Goal: Task Accomplishment & Management: Complete application form

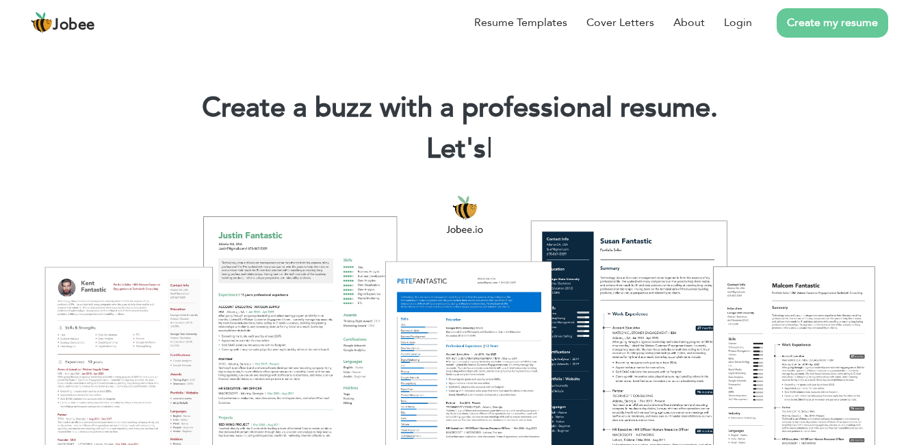
click at [821, 30] on link "Create my resume" at bounding box center [831, 22] width 111 height 29
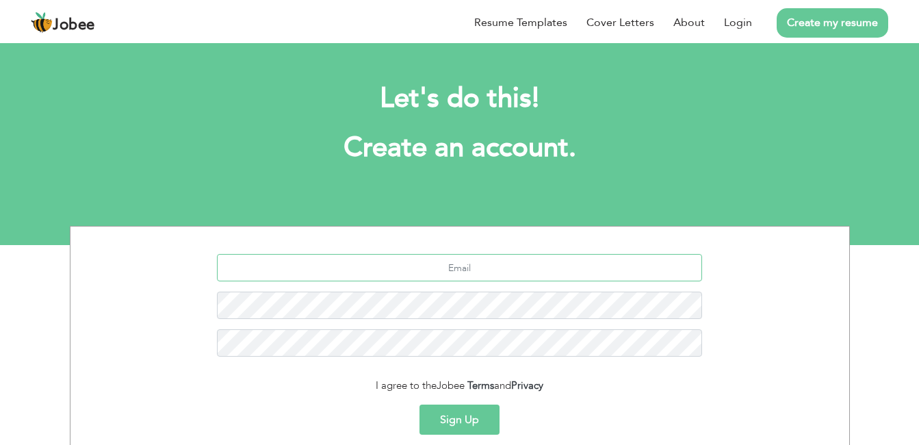
click at [464, 273] on input "text" at bounding box center [459, 267] width 485 height 27
type input "[EMAIL_ADDRESS][DOMAIN_NAME]"
click at [478, 412] on button "Sign Up" at bounding box center [459, 419] width 80 height 30
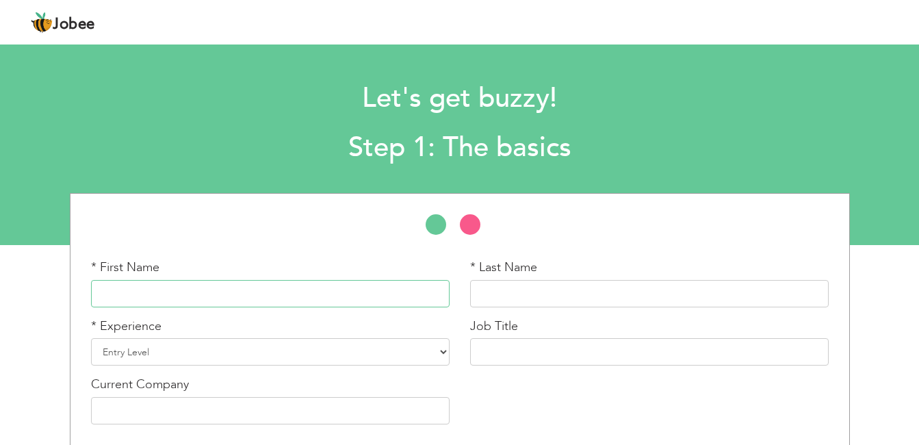
click at [215, 287] on input "text" at bounding box center [270, 293] width 358 height 27
click at [192, 296] on input "text" at bounding box center [270, 293] width 358 height 27
click at [199, 289] on input "text" at bounding box center [270, 293] width 358 height 27
type input "usman"
click at [509, 302] on input "text" at bounding box center [649, 293] width 358 height 27
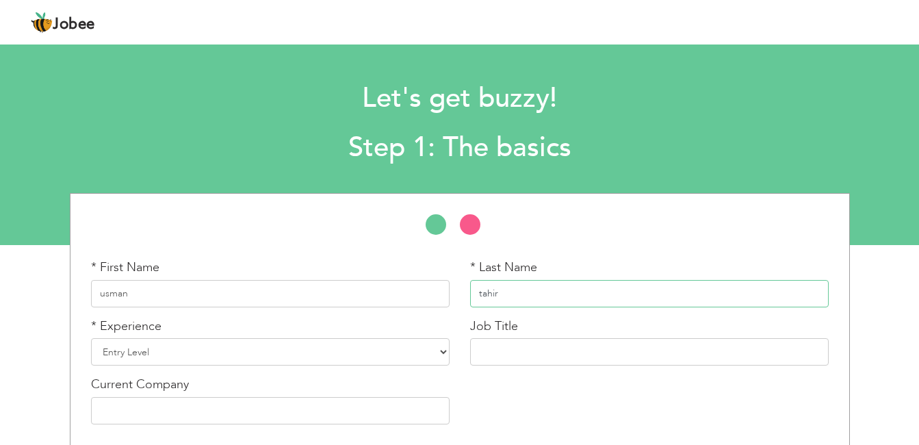
type input "tahir"
click at [439, 352] on select "Entry Level Less than 1 Year 1 Year 2 Years 3 Years 4 Years 5 Years 6 Years 7 Y…" at bounding box center [270, 351] width 358 height 27
click at [445, 355] on select "Entry Level Less than 1 Year 1 Year 2 Years 3 Years 4 Years 5 Years 6 Years 7 Y…" at bounding box center [270, 351] width 358 height 27
select select "4"
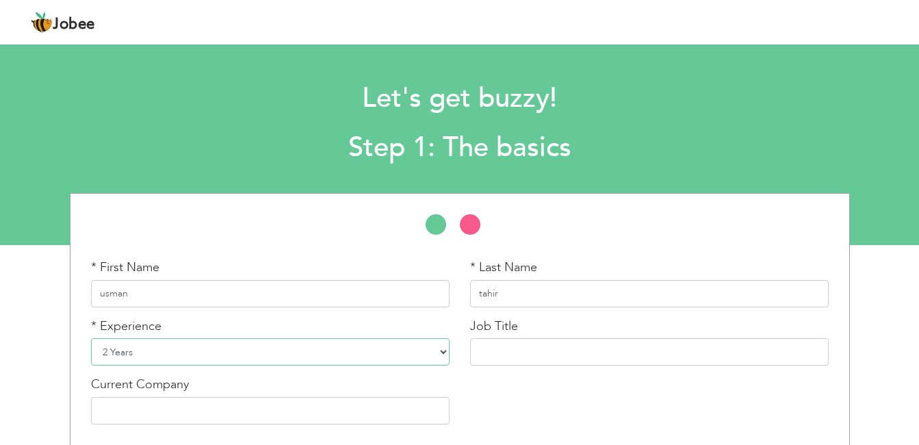
click at [91, 338] on select "Entry Level Less than 1 Year 1 Year 2 Years 3 Years 4 Years 5 Years 6 Years 7 Y…" at bounding box center [270, 351] width 358 height 27
click at [493, 345] on input "text" at bounding box center [649, 351] width 358 height 27
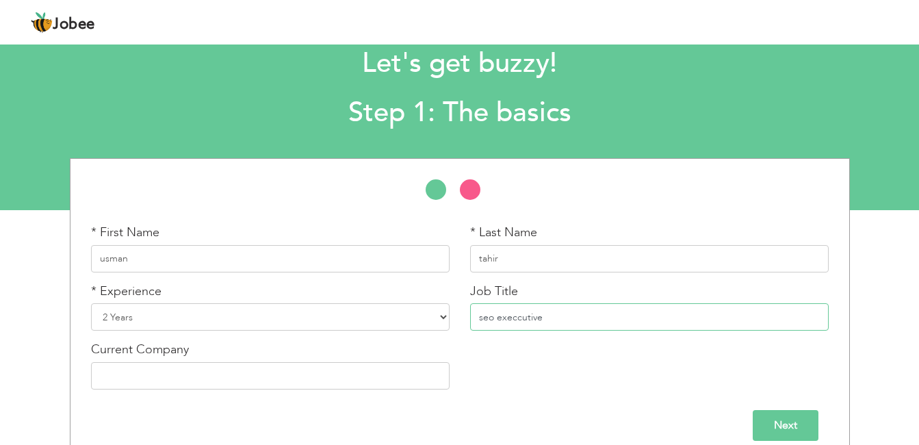
scroll to position [52, 0]
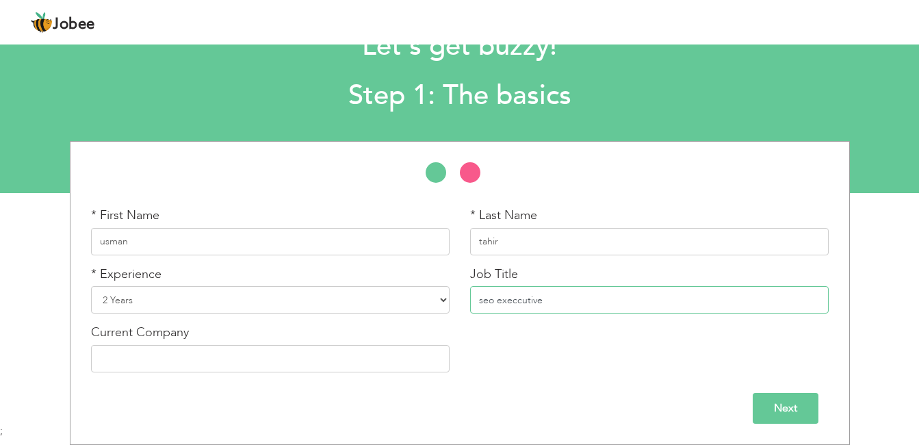
type input "seo execcutive"
click at [772, 412] on input "Next" at bounding box center [785, 408] width 66 height 31
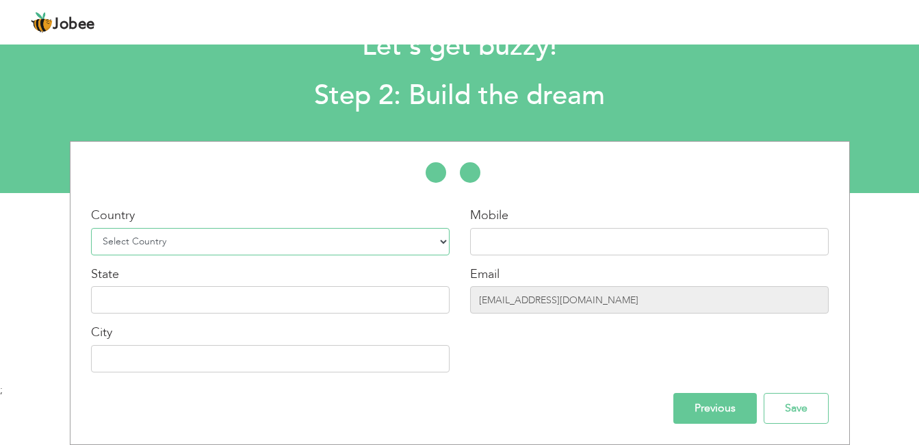
click at [309, 246] on select "Select Country Afghanistan Albania Algeria American Samoa Andorra Angola Anguil…" at bounding box center [270, 241] width 358 height 27
select select "166"
click at [91, 228] on select "Select Country Afghanistan Albania Algeria American Samoa Andorra Angola Anguil…" at bounding box center [270, 241] width 358 height 27
click at [509, 235] on input "text" at bounding box center [649, 241] width 358 height 27
type input "03317961979"
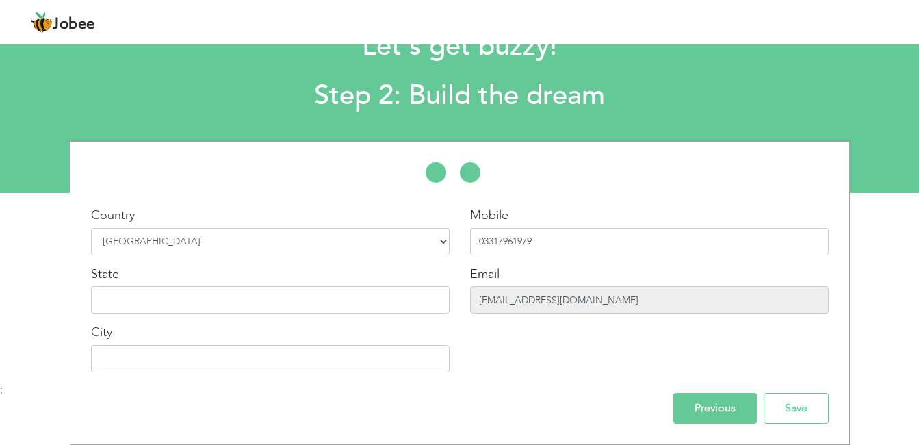
click at [613, 312] on input "timdavidalaska@gmail.com" at bounding box center [649, 299] width 358 height 27
click at [598, 295] on input "timdavidalaska@gmail.com" at bounding box center [649, 299] width 358 height 27
click at [596, 298] on input "timdavidalaska@gmail.com" at bounding box center [649, 299] width 358 height 27
click at [596, 300] on input "timdavidalaska@gmail.com" at bounding box center [649, 299] width 358 height 27
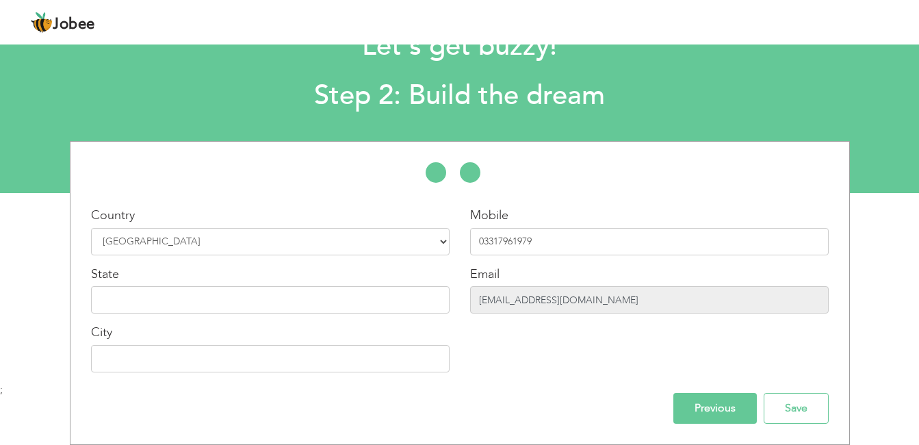
click at [596, 300] on input "timdavidalaska@gmail.com" at bounding box center [649, 299] width 358 height 27
click at [603, 300] on input "timdavidalaska@gmail.com" at bounding box center [649, 299] width 358 height 27
click at [543, 300] on input "timdavidalaska@gmail.com" at bounding box center [649, 299] width 358 height 27
click at [529, 298] on input "timdavidalaska@gmail.com" at bounding box center [649, 299] width 358 height 27
drag, startPoint x: 529, startPoint y: 298, endPoint x: 521, endPoint y: 297, distance: 8.2
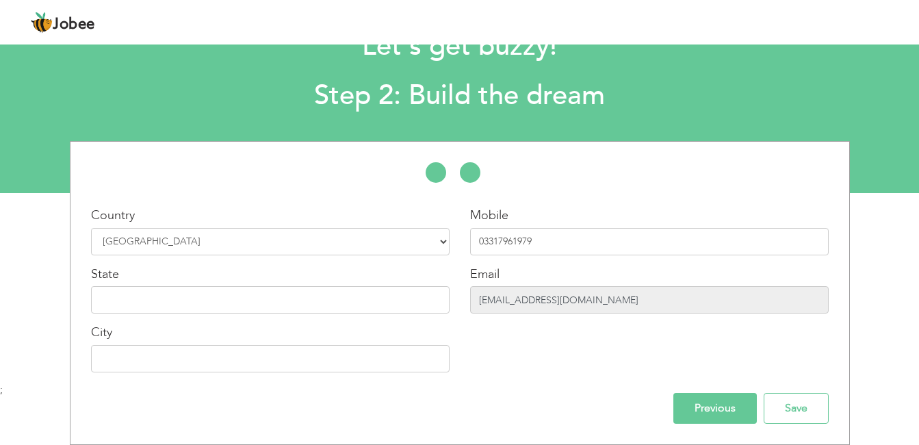
click at [521, 297] on input "timdavidalaska@gmail.com" at bounding box center [649, 299] width 358 height 27
click at [291, 291] on input "text" at bounding box center [270, 299] width 358 height 27
click at [479, 300] on input "timdavidalaska@gmail.com" at bounding box center [649, 299] width 358 height 27
click at [479, 301] on input "timdavidalaska@gmail.com" at bounding box center [649, 299] width 358 height 27
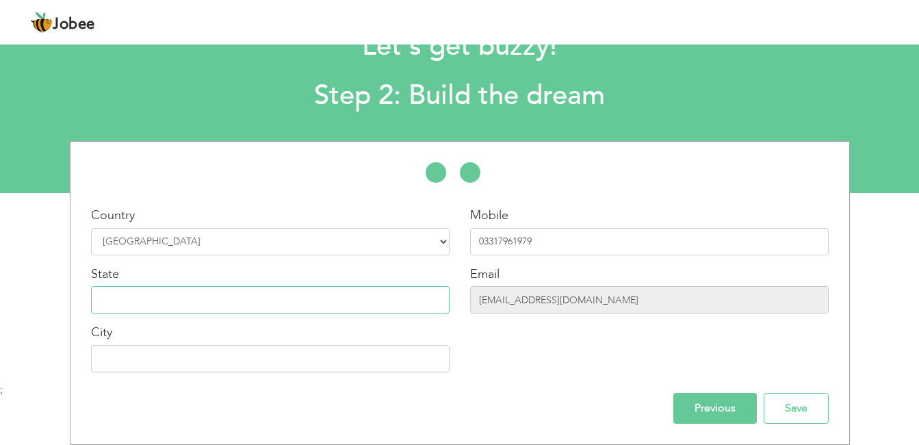
drag, startPoint x: 486, startPoint y: 301, endPoint x: 136, endPoint y: 293, distance: 349.6
click at [136, 293] on input "text" at bounding box center [270, 299] width 358 height 27
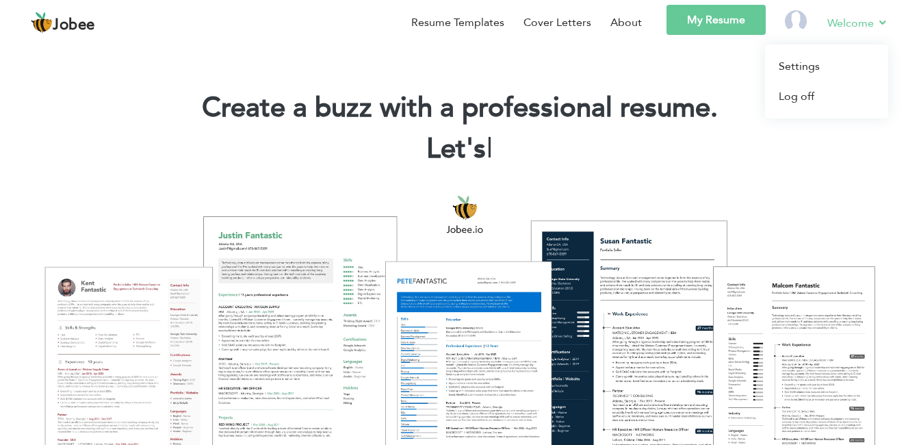
click at [885, 25] on link "Welcome" at bounding box center [857, 22] width 61 height 17
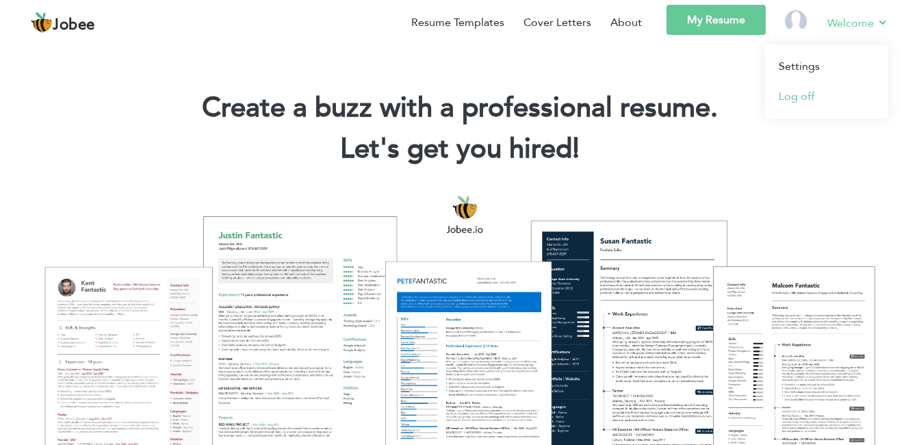
click at [789, 97] on link "Log off" at bounding box center [826, 96] width 123 height 30
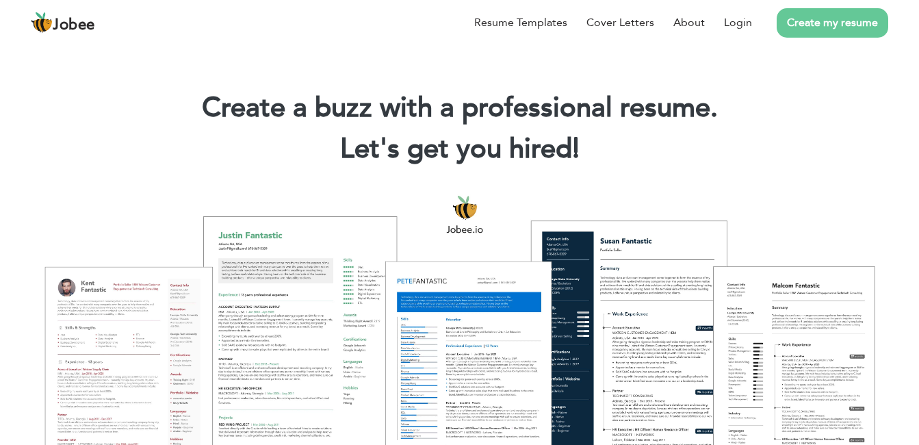
click at [812, 33] on link "Create my resume" at bounding box center [831, 22] width 111 height 29
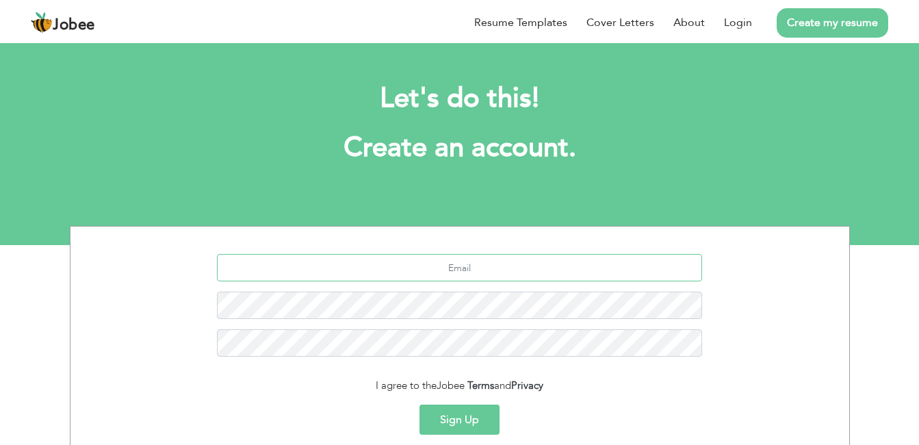
click at [426, 267] on input "text" at bounding box center [459, 267] width 485 height 27
type input "[EMAIL_ADDRESS][DOMAIN_NAME]"
click at [458, 412] on button "Sign Up" at bounding box center [459, 419] width 80 height 30
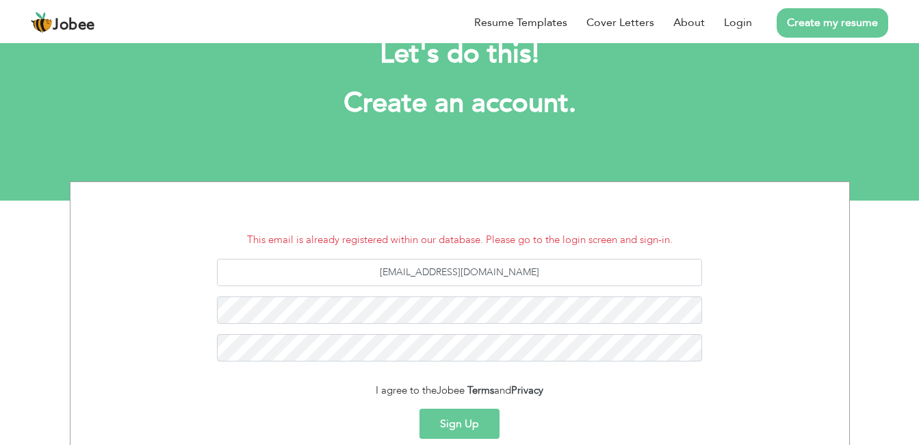
scroll to position [68, 0]
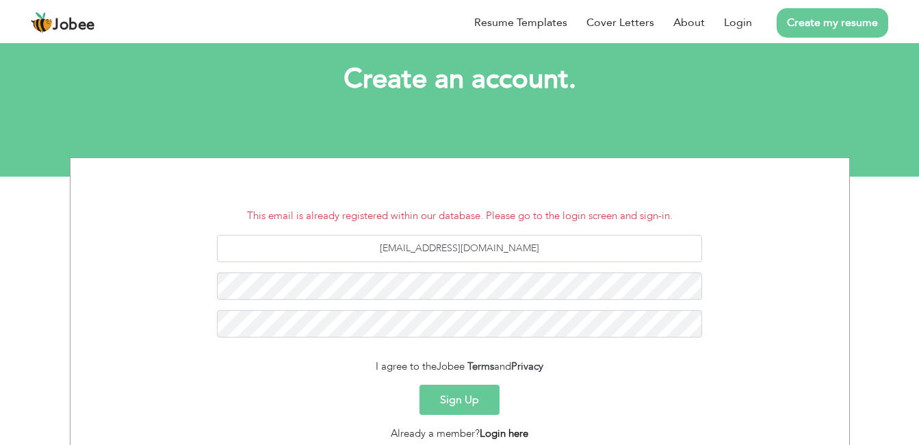
click at [518, 428] on link "Login here" at bounding box center [503, 433] width 49 height 14
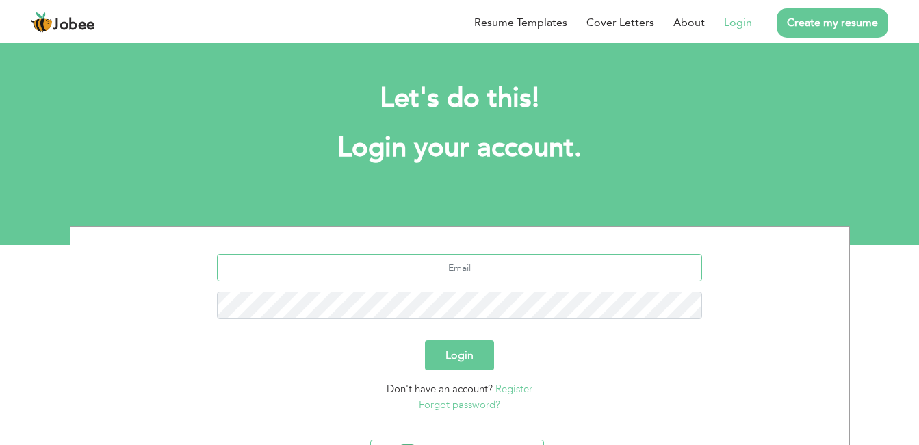
click at [434, 261] on input "text" at bounding box center [459, 267] width 485 height 27
type input "[EMAIL_ADDRESS][DOMAIN_NAME]"
click at [458, 402] on link "Forgot password?" at bounding box center [459, 404] width 81 height 14
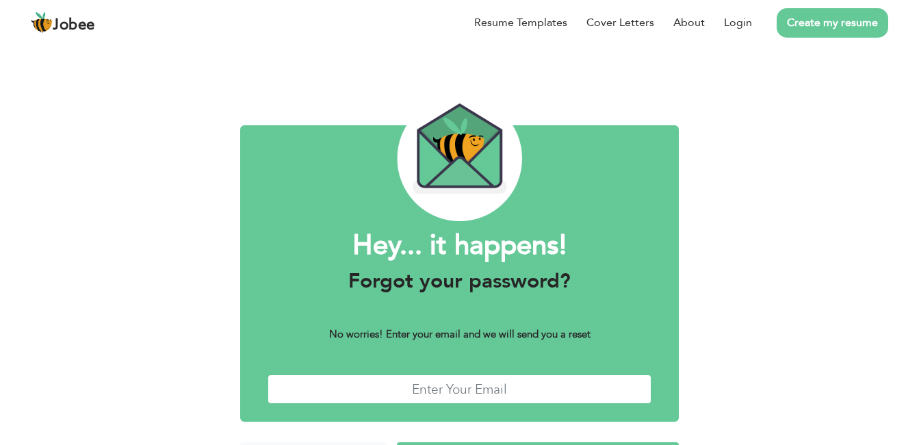
click at [462, 386] on input "text" at bounding box center [459, 388] width 384 height 29
type input "[EMAIL_ADDRESS][DOMAIN_NAME]"
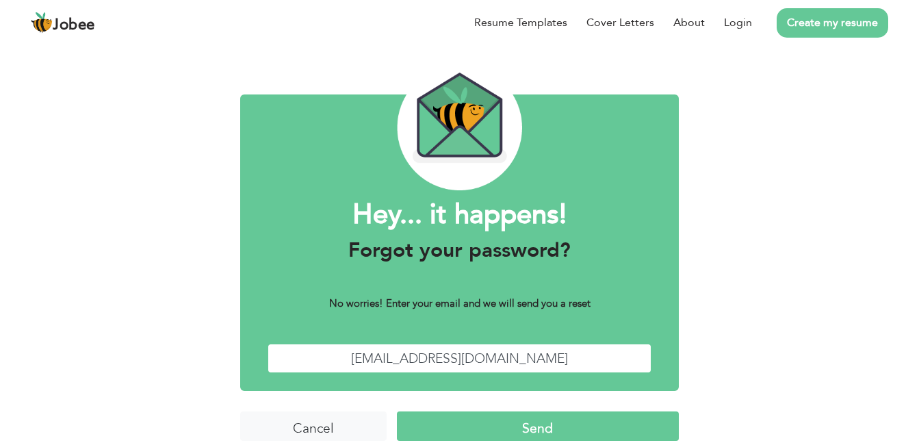
scroll to position [47, 0]
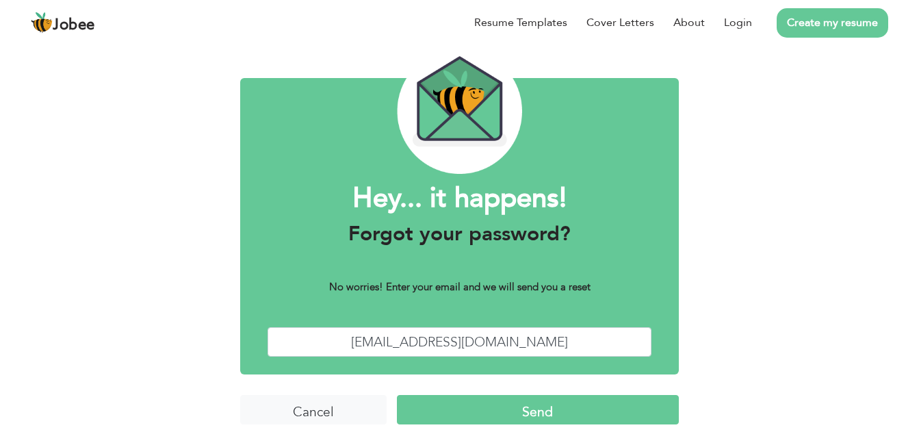
click at [536, 407] on input "Send" at bounding box center [538, 409] width 282 height 29
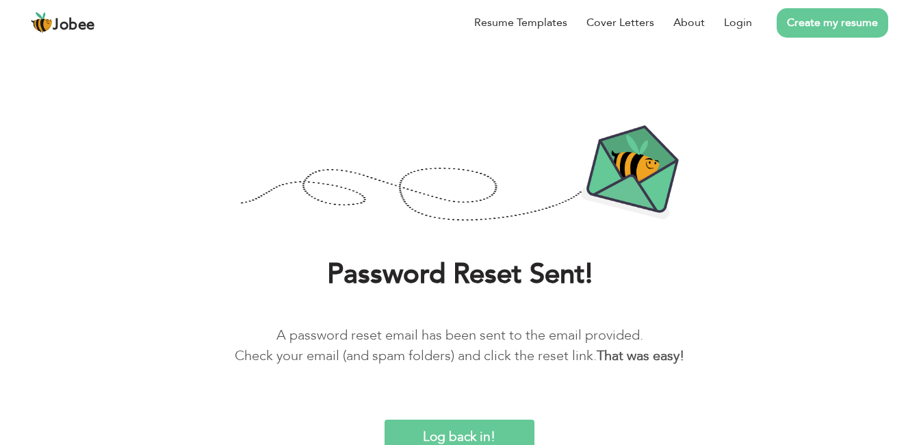
scroll to position [19, 0]
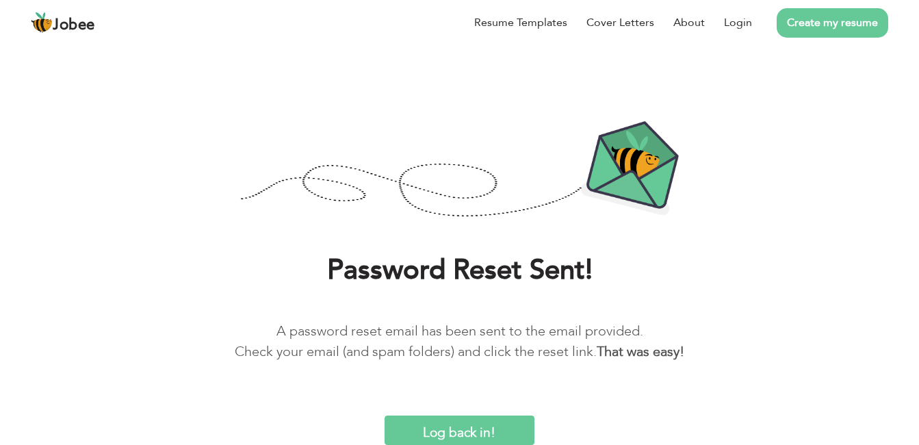
click at [449, 432] on input "Log back in!" at bounding box center [459, 429] width 150 height 29
click at [469, 434] on input "Log back in!" at bounding box center [459, 429] width 150 height 29
click at [732, 22] on link "Login" at bounding box center [738, 22] width 28 height 16
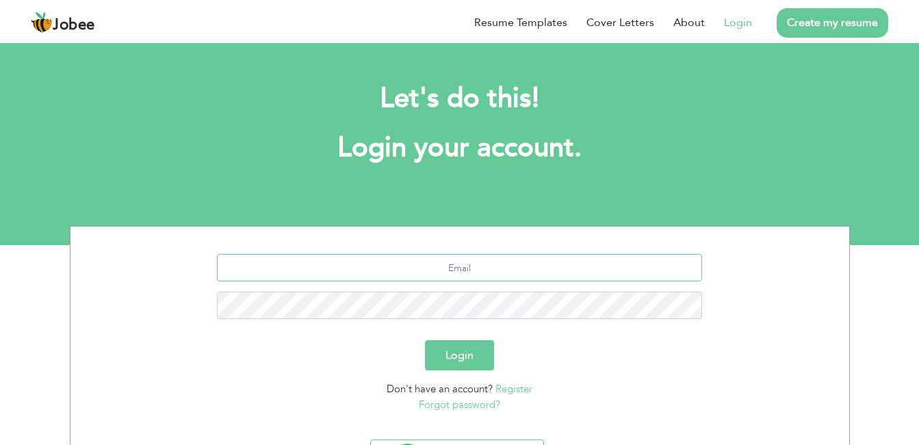
click at [437, 272] on input "text" at bounding box center [459, 267] width 485 height 27
type input "[EMAIL_ADDRESS][DOMAIN_NAME]"
click at [472, 356] on button "Login" at bounding box center [459, 355] width 69 height 30
